Goal: Information Seeking & Learning: Learn about a topic

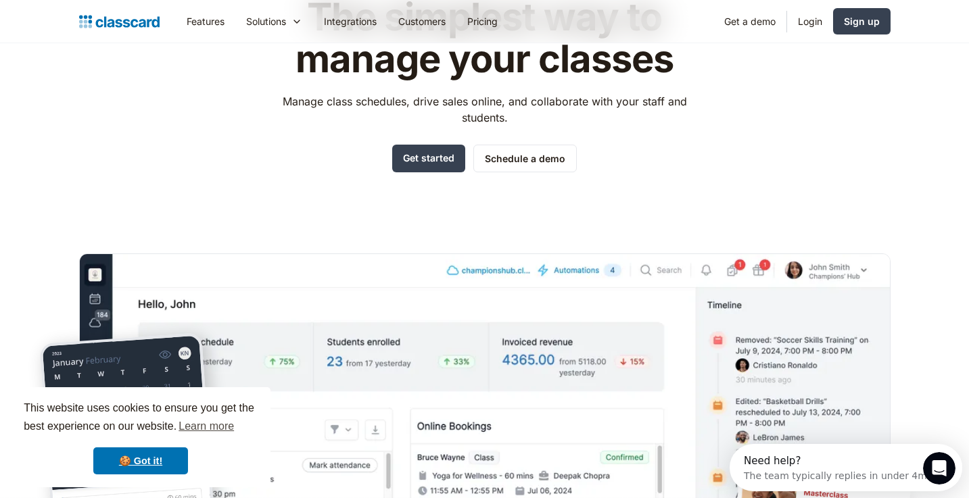
scroll to position [228, 0]
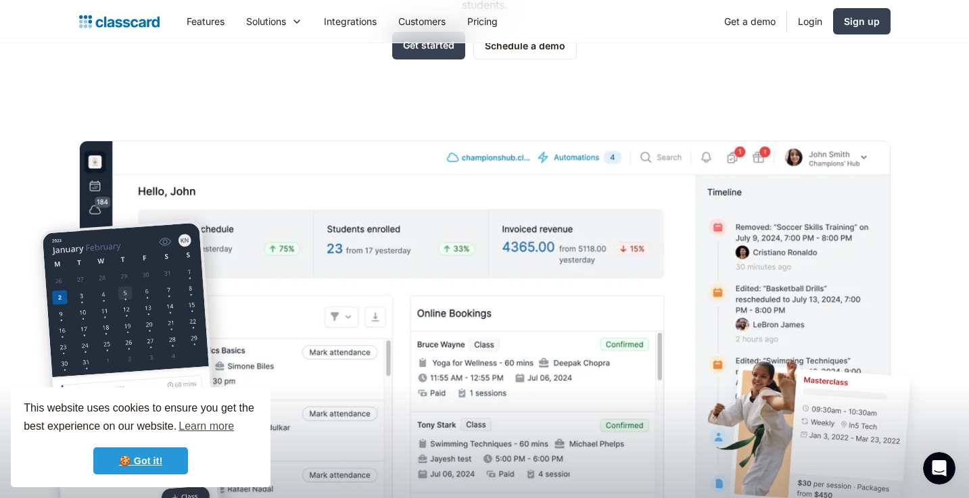
click at [146, 460] on link "🍪 Got it!" at bounding box center [140, 460] width 95 height 27
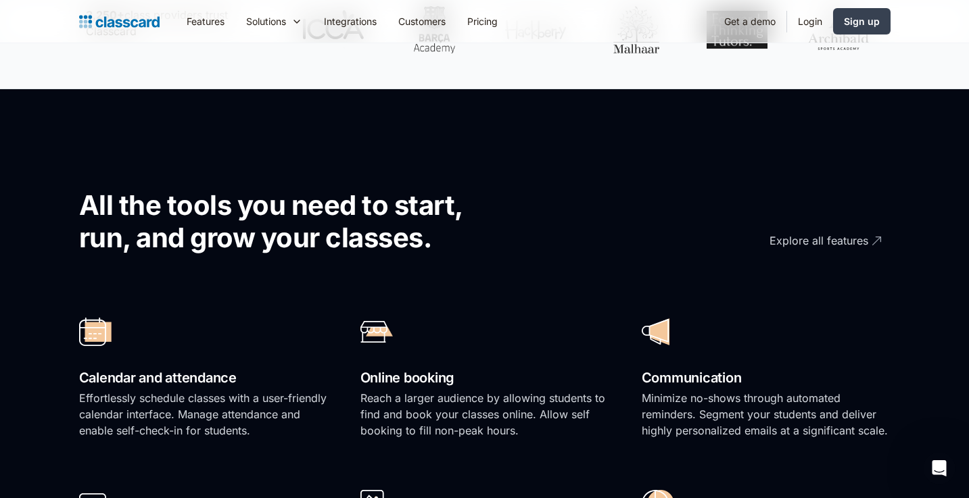
scroll to position [0, 0]
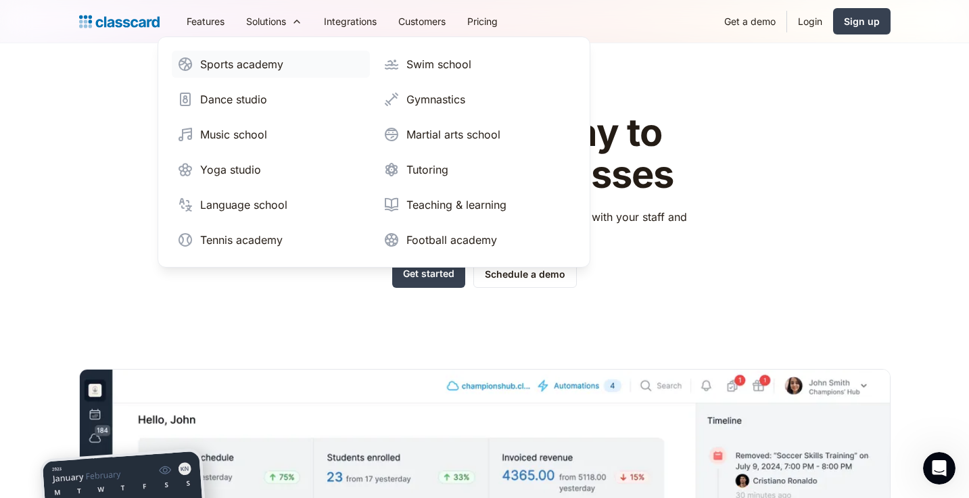
click at [271, 64] on div "Sports academy" at bounding box center [241, 64] width 83 height 16
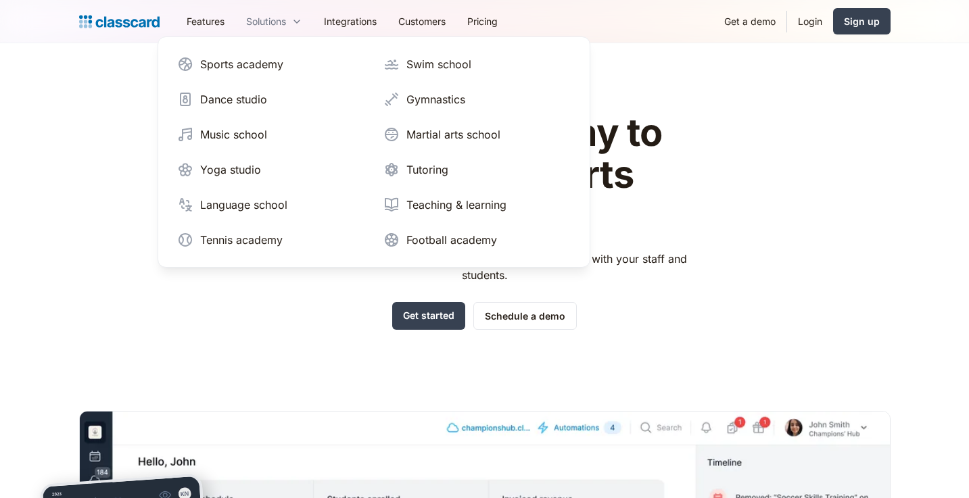
click at [282, 21] on div "Solutions" at bounding box center [266, 21] width 40 height 14
click at [241, 234] on div "Tennis academy" at bounding box center [241, 240] width 82 height 16
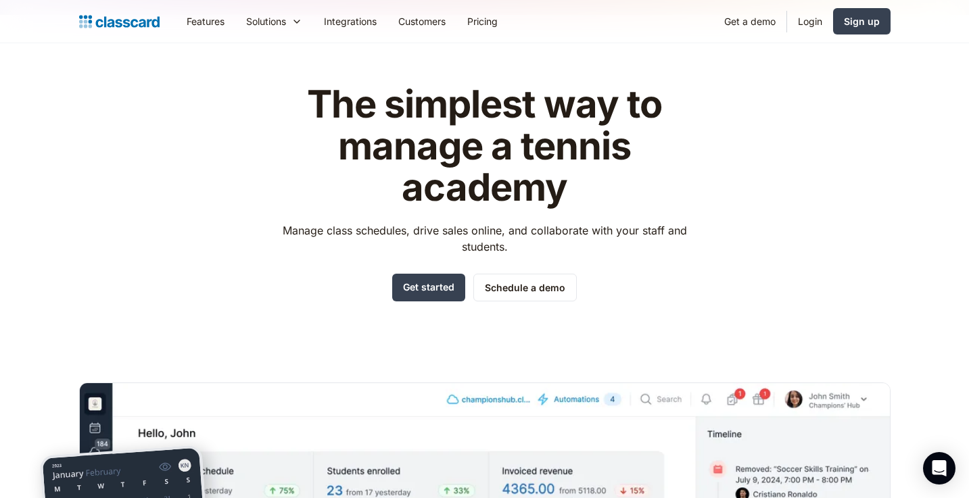
scroll to position [27, 0]
